Goal: Information Seeking & Learning: Learn about a topic

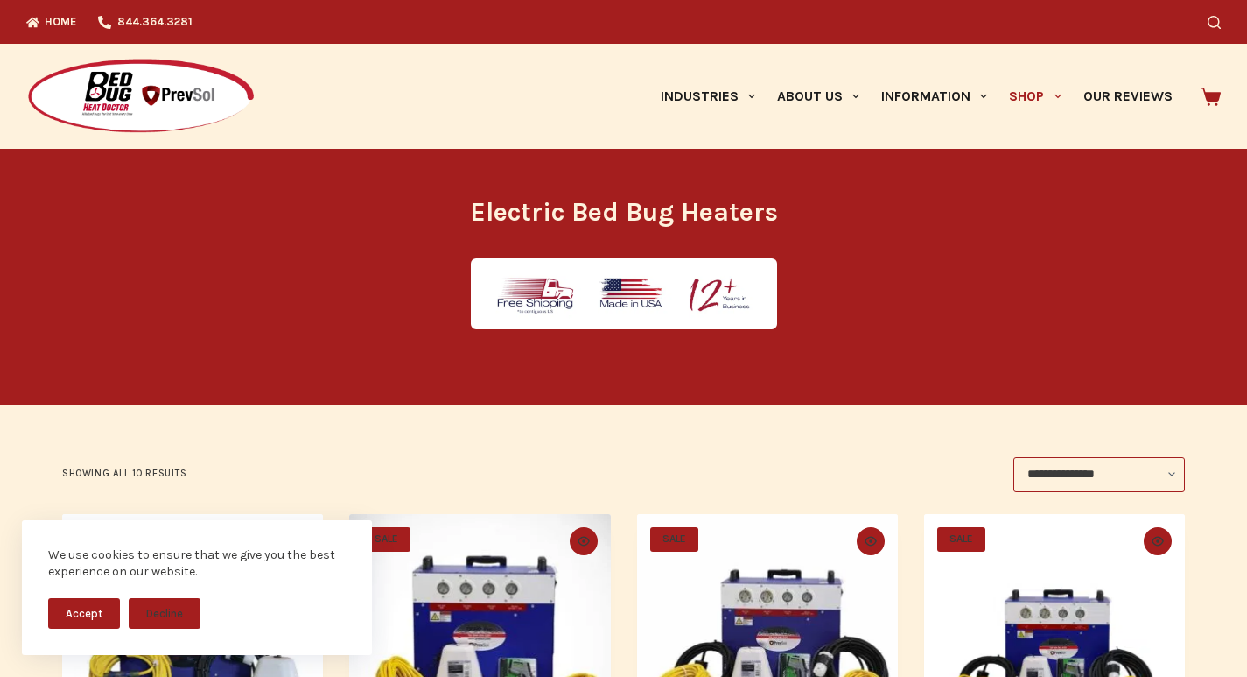
click at [28, 65] on img at bounding box center [140, 97] width 229 height 78
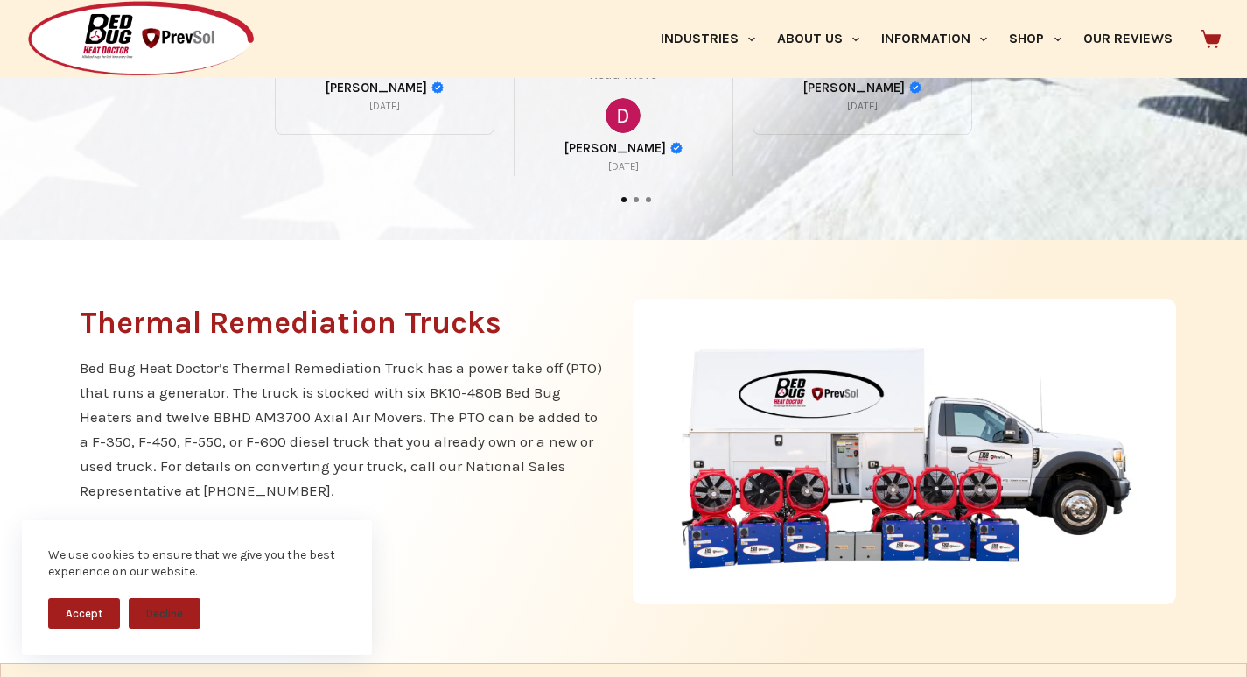
scroll to position [1459, 0]
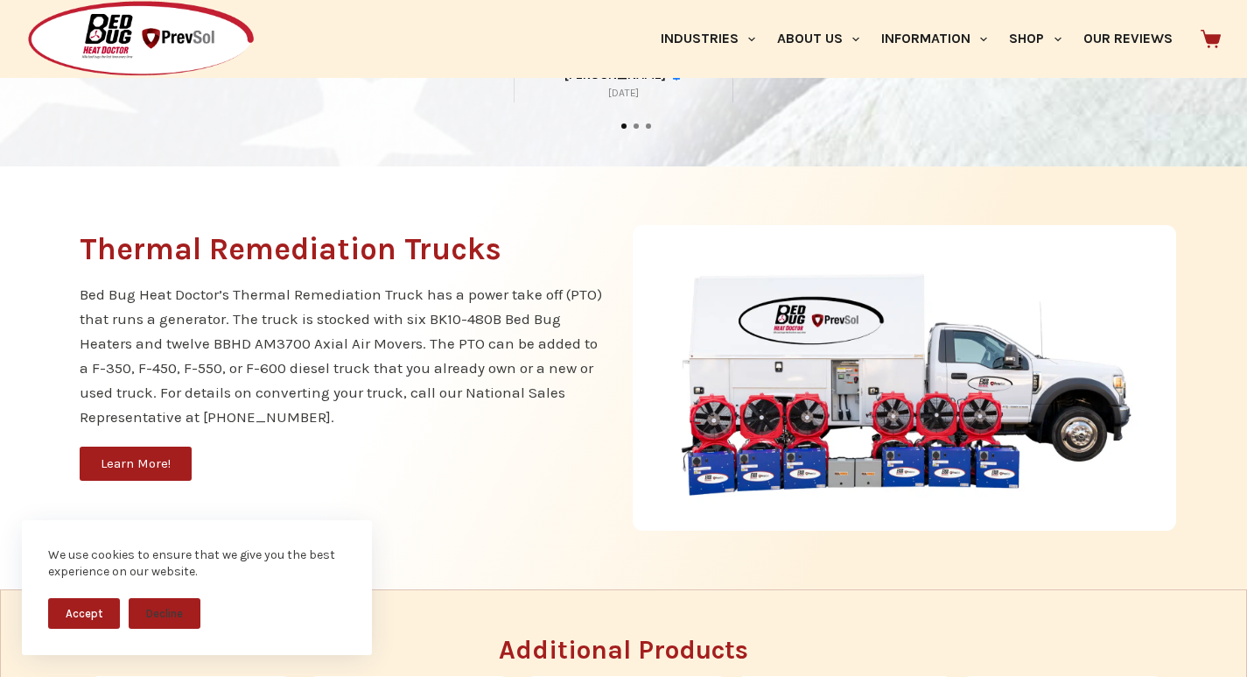
click at [1055, 488] on img at bounding box center [905, 377] width 544 height 305
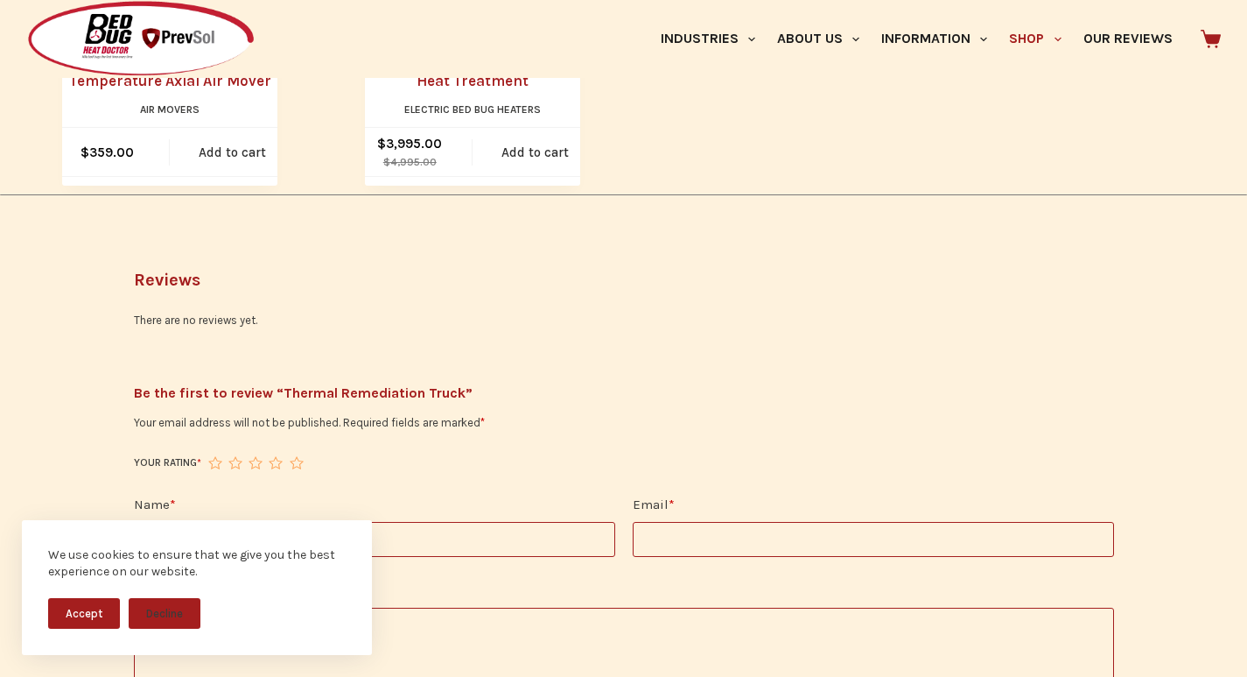
scroll to position [2152, 0]
click at [228, 521] on input "Name *" at bounding box center [374, 538] width 481 height 35
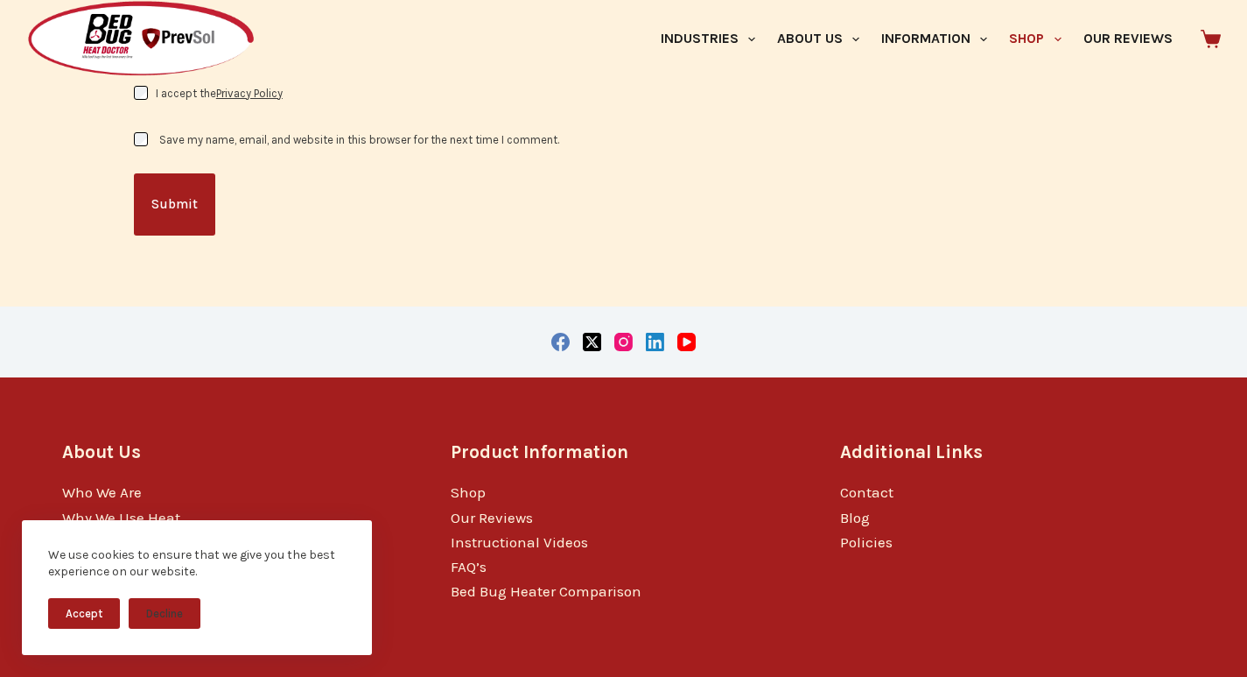
scroll to position [2851, 0]
type input "*****"
click at [228, 672] on div "We use cookies to ensure that we give you the best experience on our website. A…" at bounding box center [197, 598] width 394 height 157
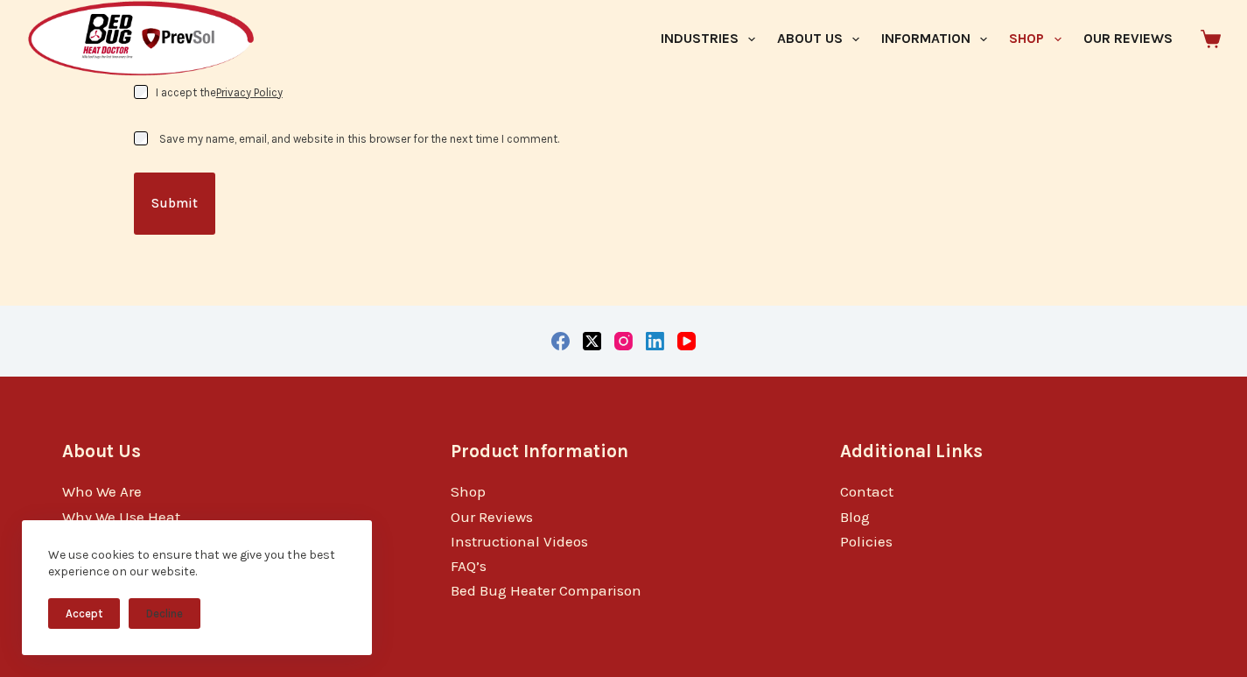
click at [196, 132] on label "Save my name, email, and website in this browser for the next time I comment." at bounding box center [359, 138] width 400 height 13
click at [462, 532] on link "Instructional Videos" at bounding box center [519, 541] width 137 height 18
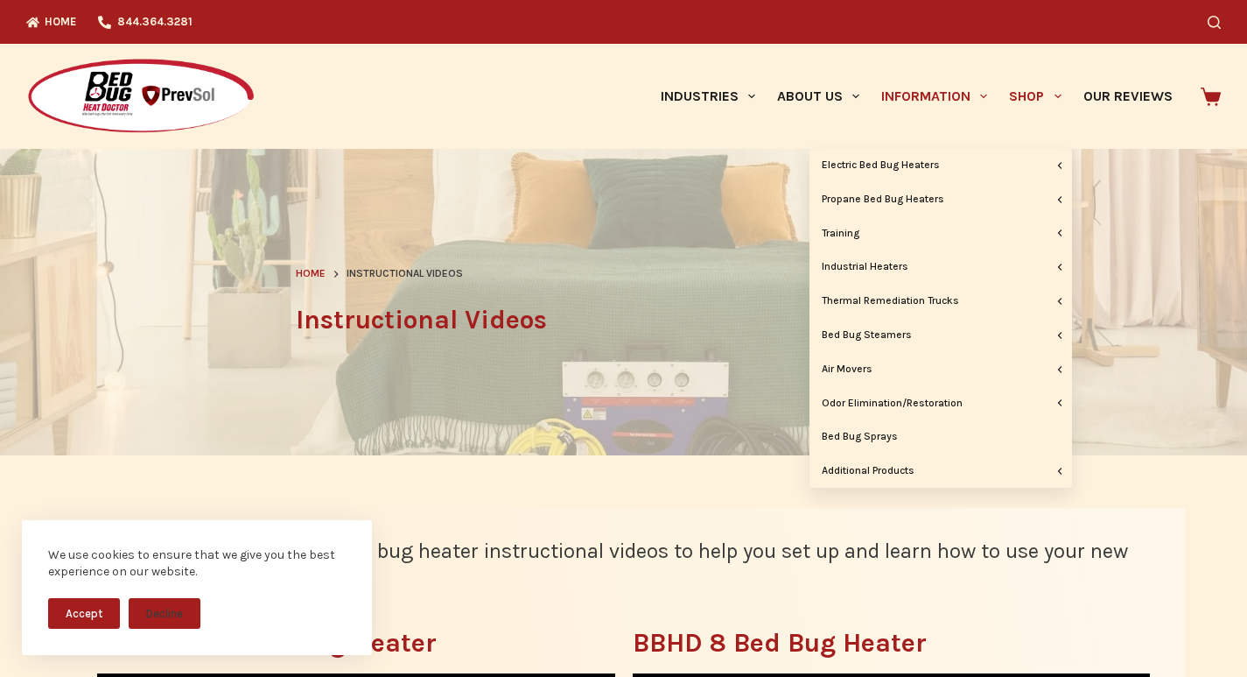
click at [1007, 60] on link "Shop" at bounding box center [1036, 96] width 74 height 105
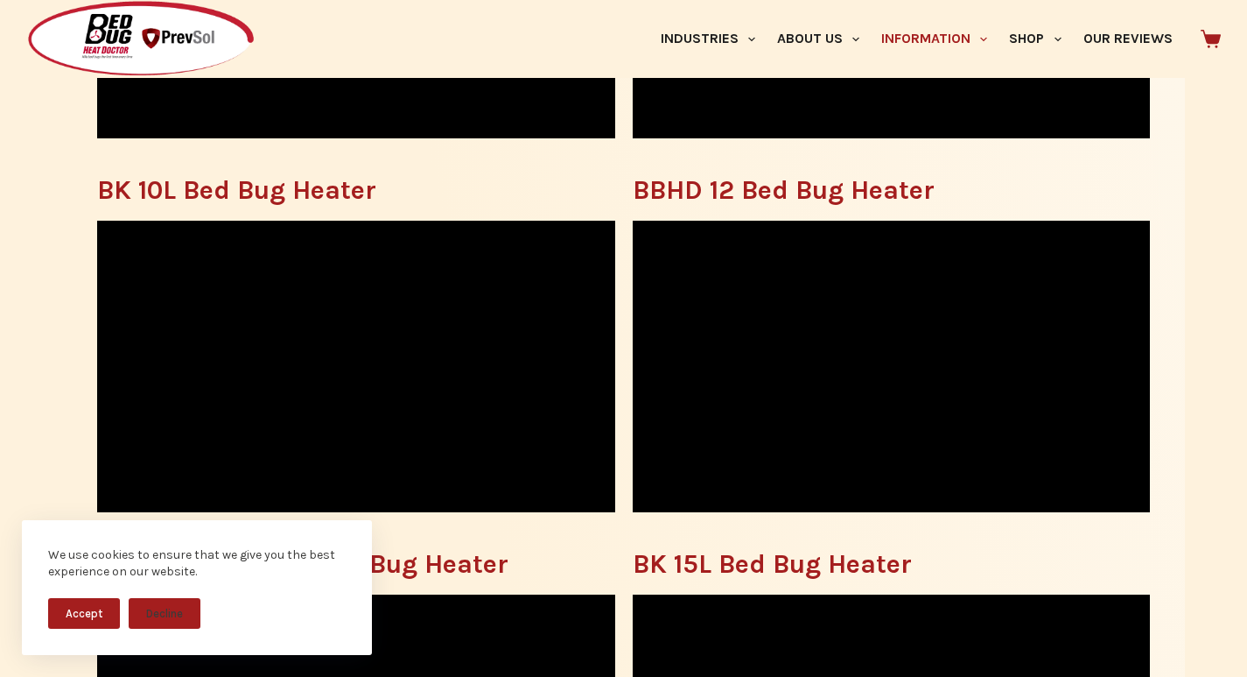
scroll to position [839, 0]
